Goal: Transaction & Acquisition: Register for event/course

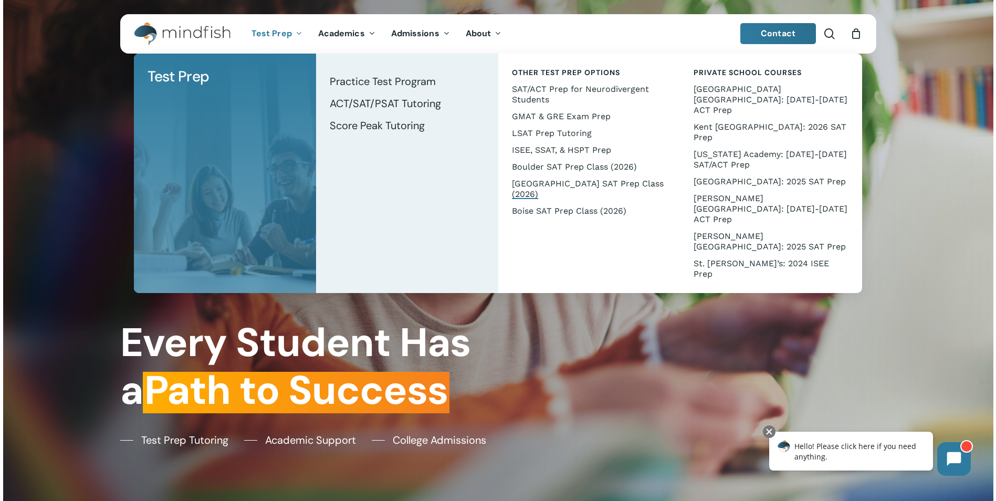
click at [588, 186] on span "[GEOGRAPHIC_DATA] SAT Prep Class (2026)" at bounding box center [588, 189] width 152 height 20
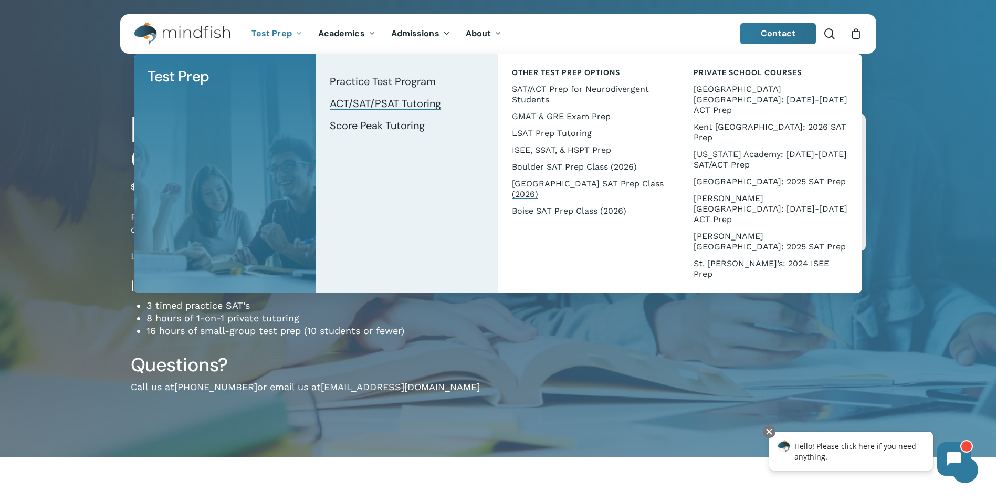
click at [400, 103] on span "ACT/SAT/PSAT Tutoring" at bounding box center [385, 104] width 111 height 14
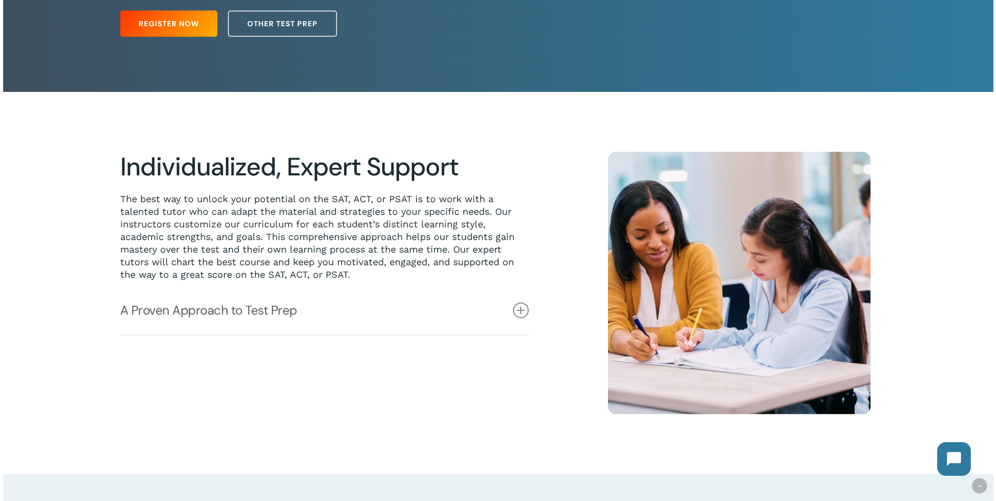
scroll to position [210, 0]
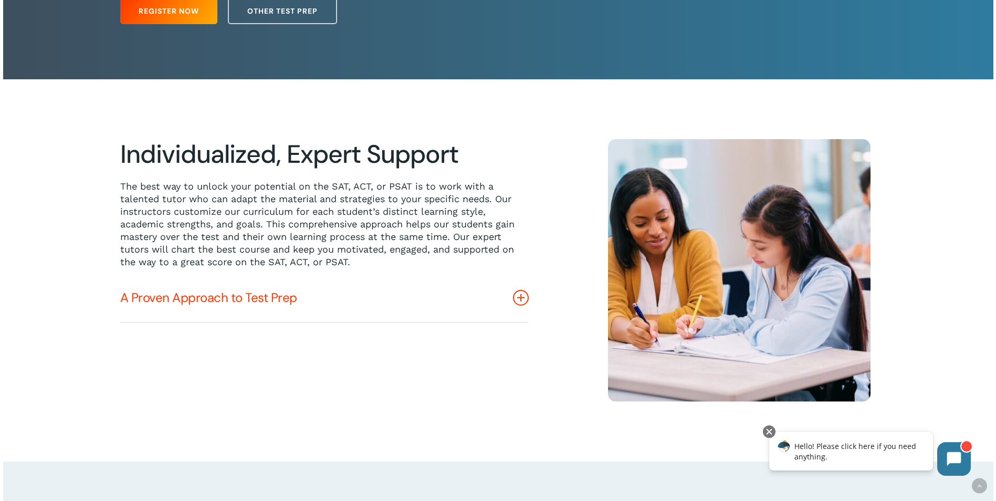
click at [517, 297] on icon at bounding box center [521, 298] width 16 height 16
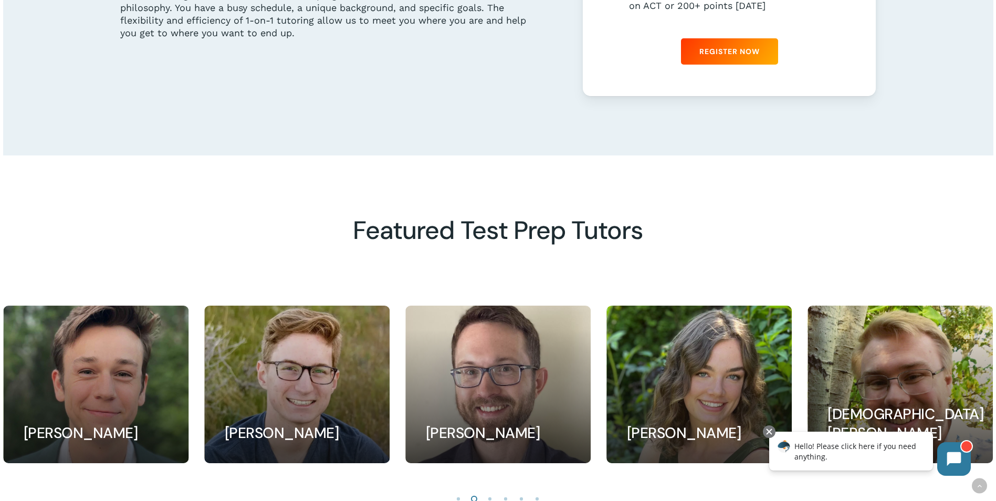
scroll to position [735, 0]
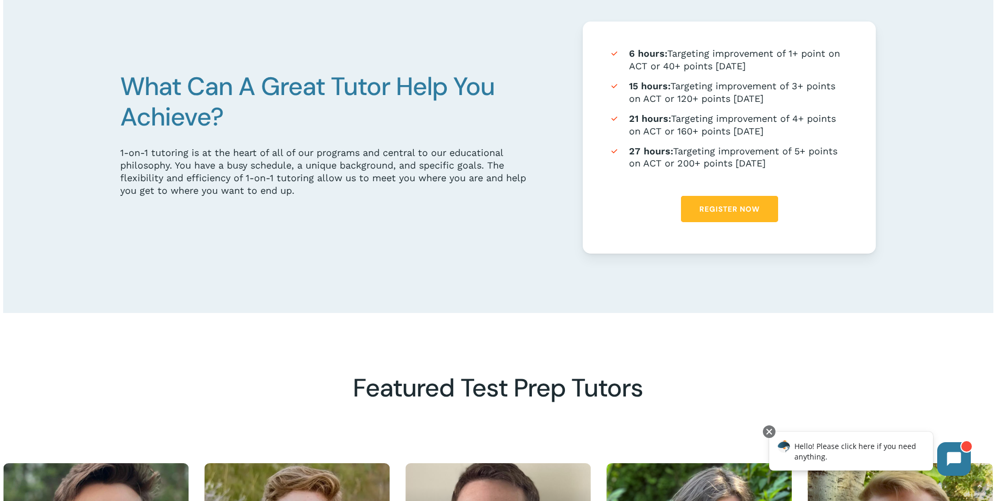
click at [718, 218] on link "Register Now" at bounding box center [729, 209] width 97 height 26
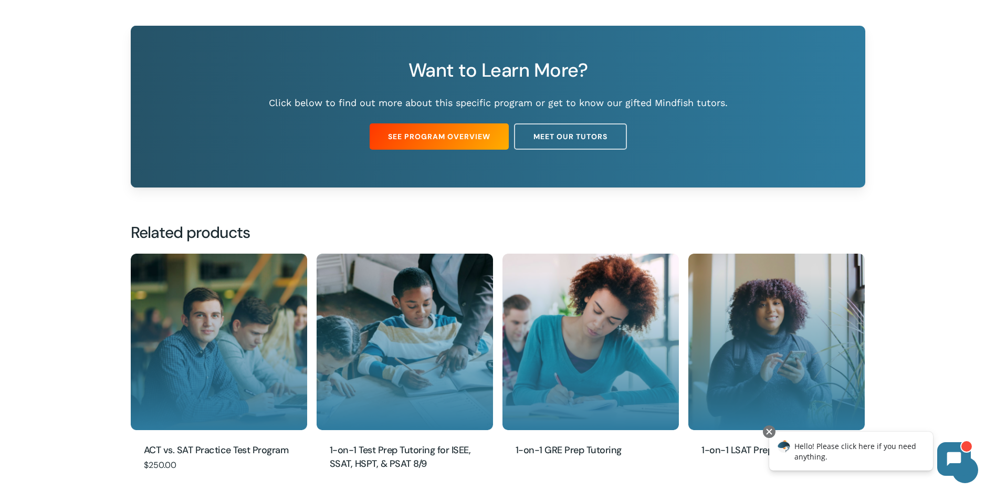
scroll to position [998, 0]
